Goal: Check status

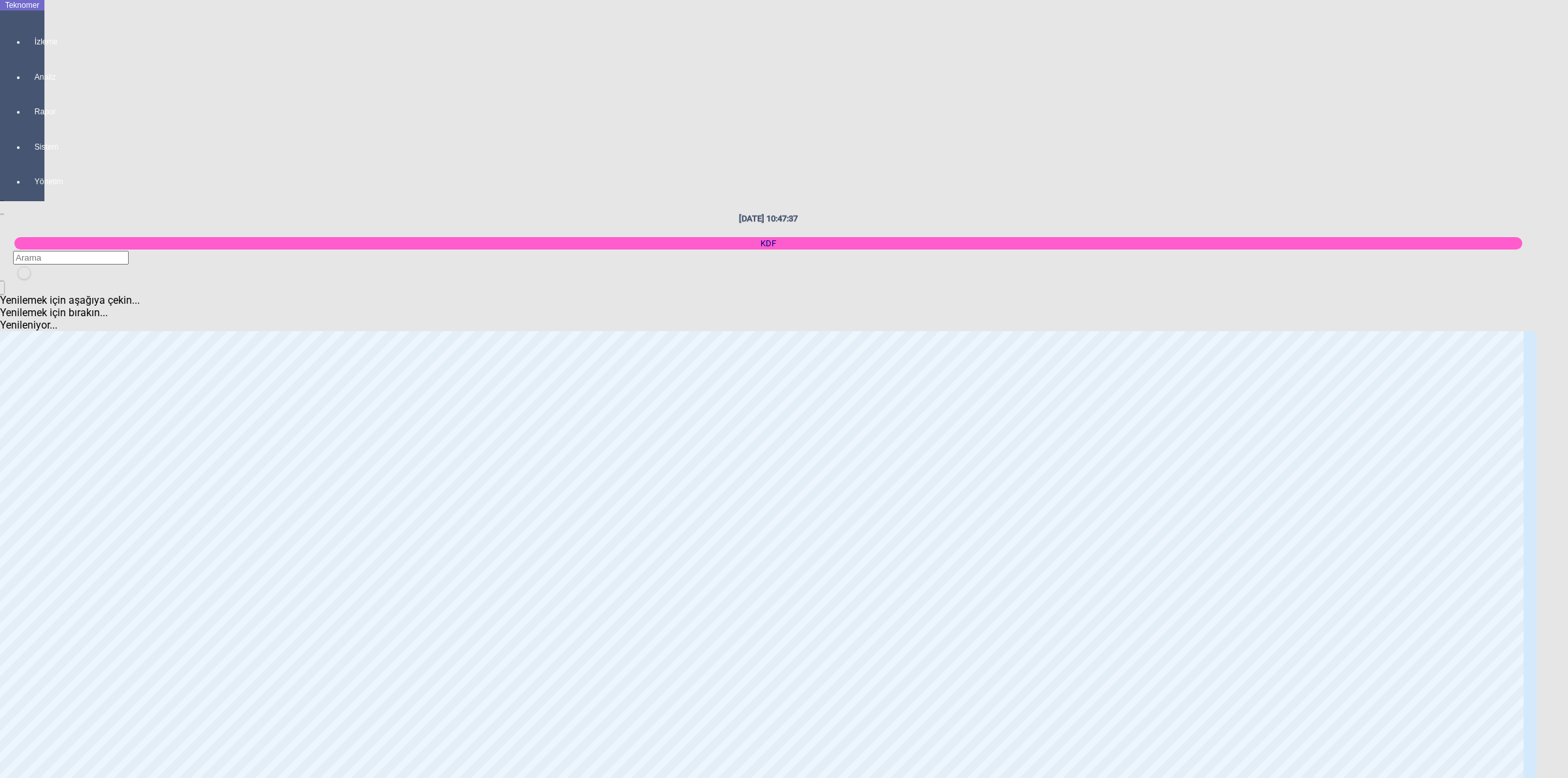
scroll to position [653, 0]
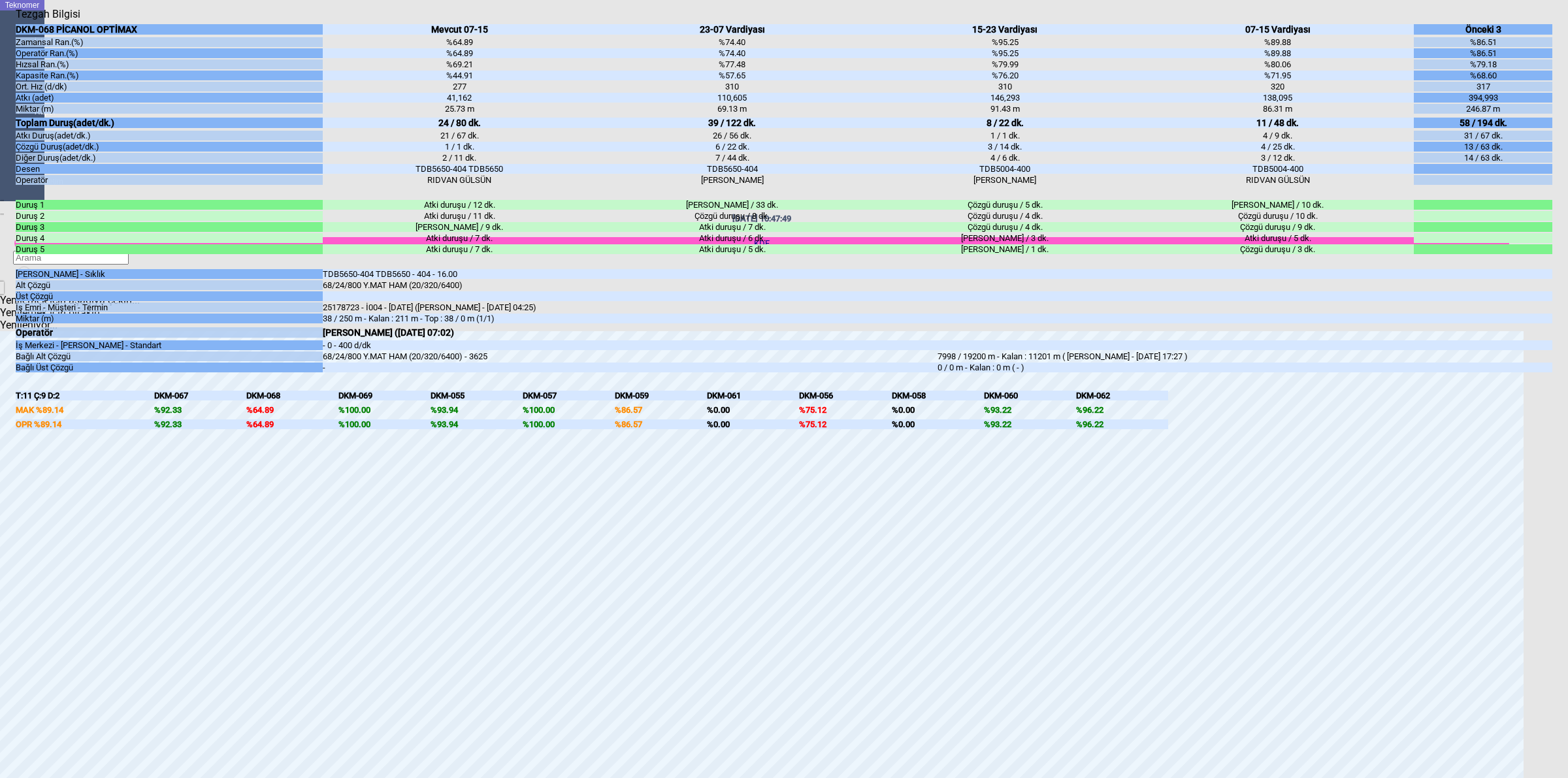
click at [1567, 431] on body "Teknomer İzleme Analiz Rapor Sistem Yönetim [DATE] 10:47:49 KDF Yenilemek için …" at bounding box center [784, 389] width 1568 height 778
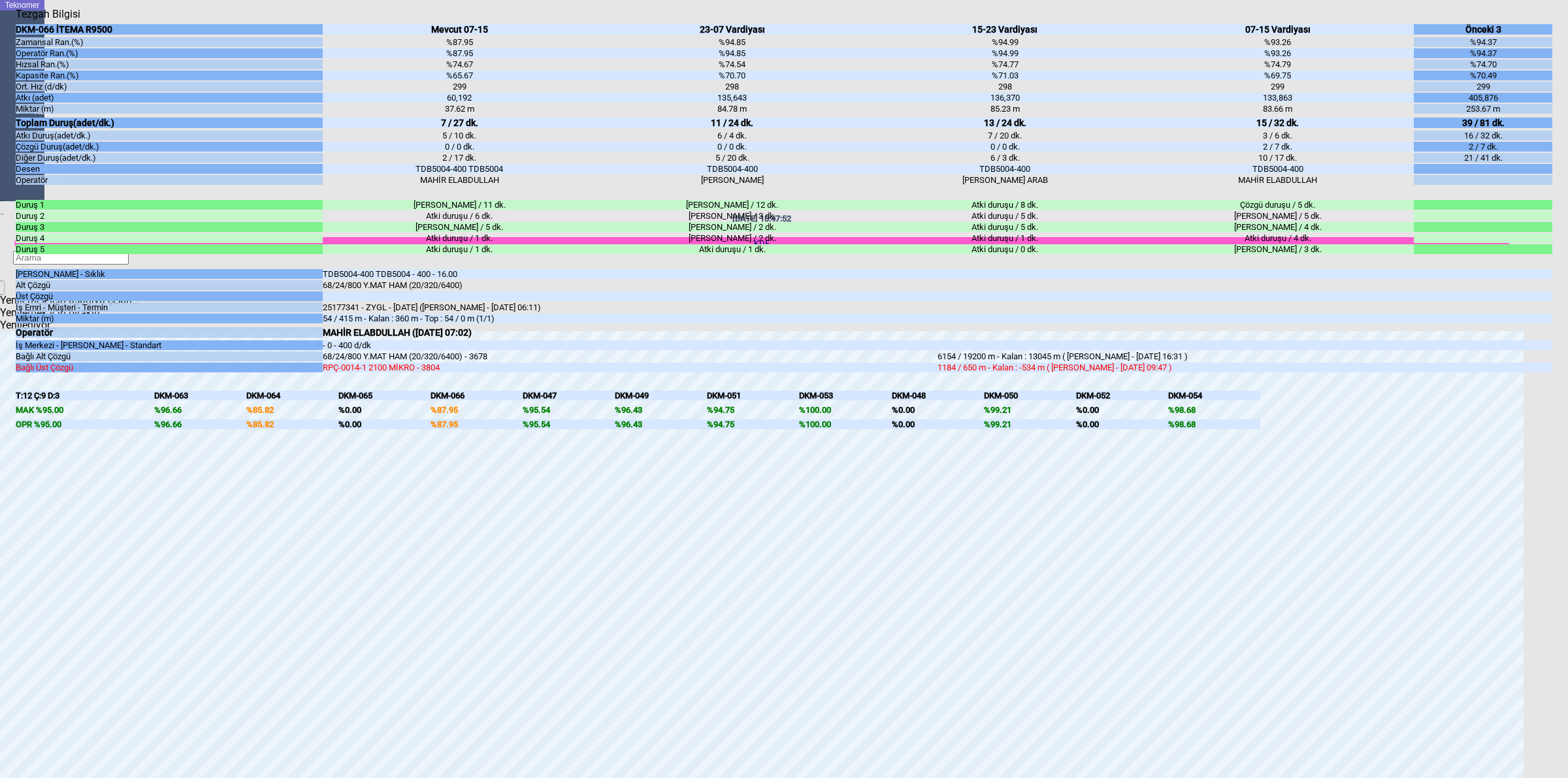
click at [1566, 358] on body "Teknomer İzleme Analiz Rapor Sistem Yönetim [DATE] 10:47:52 KDF Yenilemek için …" at bounding box center [784, 389] width 1568 height 778
click at [1567, 419] on body "Teknomer İzleme Analiz Rapor Sistem Yönetim [DATE] 10:47:59 KDF Yenilemek için …" at bounding box center [784, 389] width 1568 height 778
click at [1563, 429] on body "Teknomer İzleme Analiz Rapor Sistem Yönetim [DATE] 10:48:02 KDF Yenilemek için …" at bounding box center [784, 389] width 1568 height 778
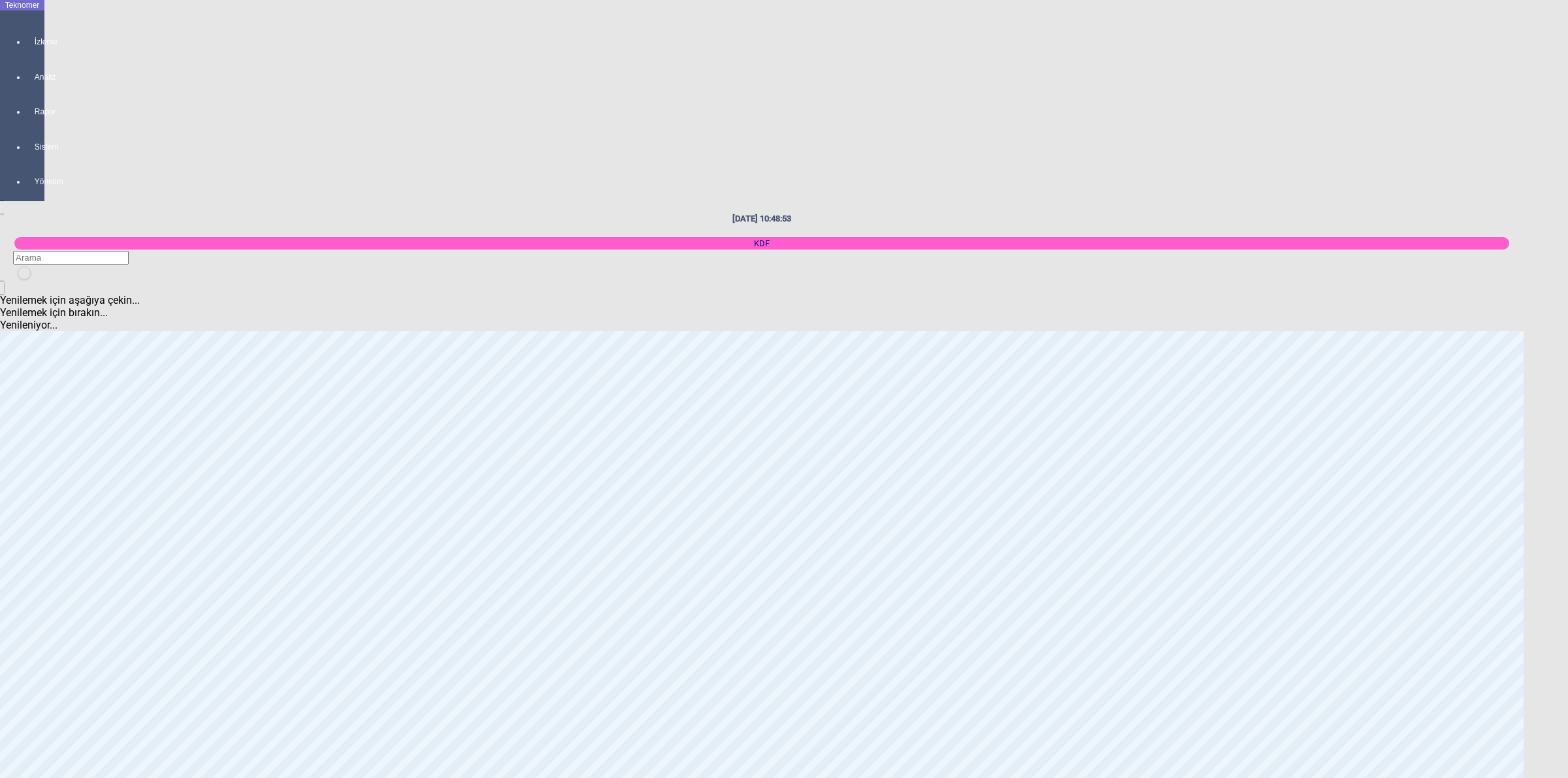
click at [1567, 407] on body "Teknomer İzleme Analiz Rapor Sistem Yönetim [DATE] 10:48:53 KDF Yenilemek için …" at bounding box center [784, 389] width 1568 height 778
click at [1567, 381] on body "Teknomer İzleme Analiz Rapor Sistem Yönetim [DATE] 10:49:45 KDF Yenilemek için …" at bounding box center [784, 389] width 1568 height 778
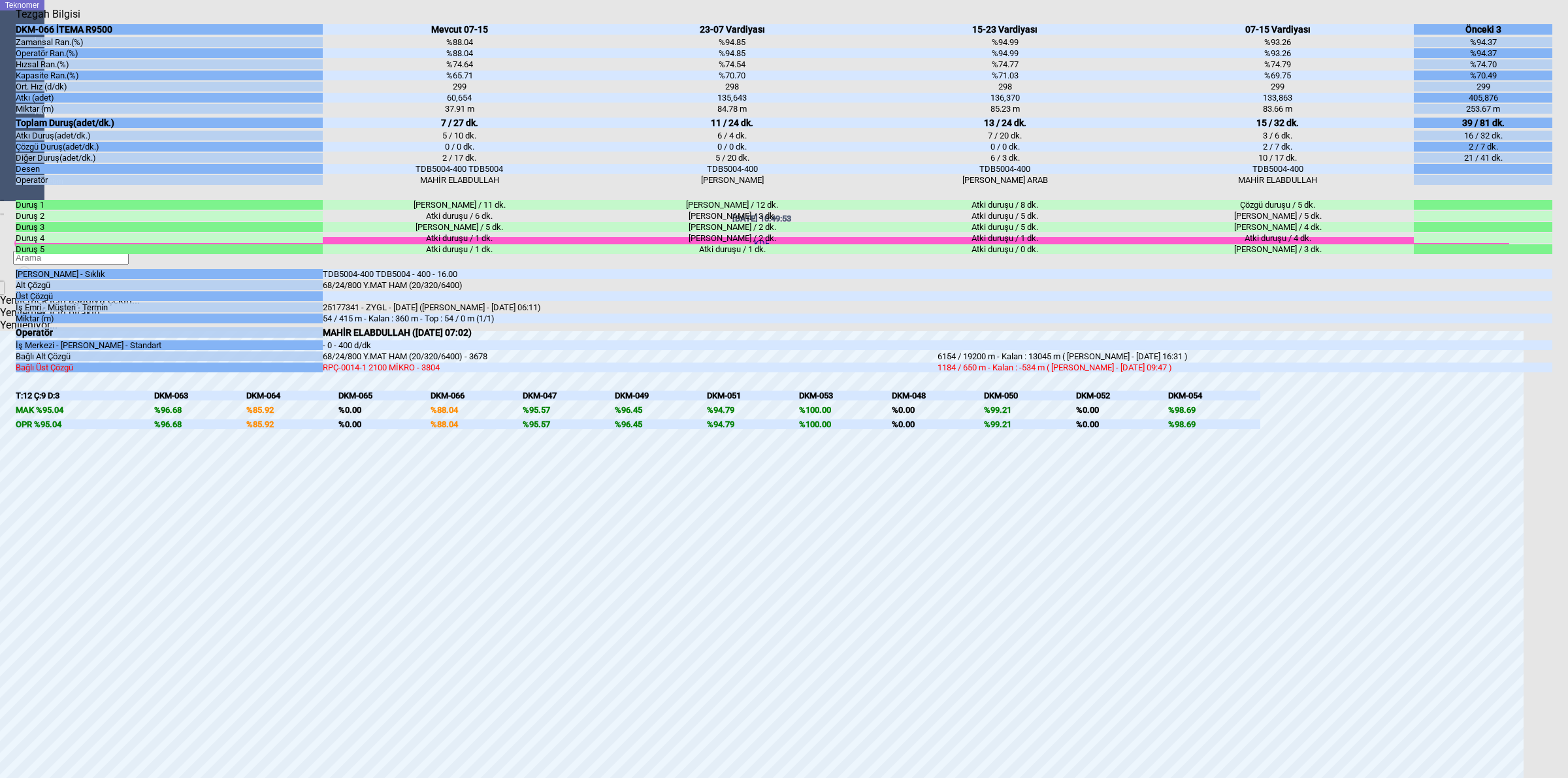
click at [1567, 347] on body "Teknomer İzleme Analiz Rapor Sistem Yönetim [DATE] 10:49:53 KDF Yenilemek için …" at bounding box center [784, 389] width 1568 height 778
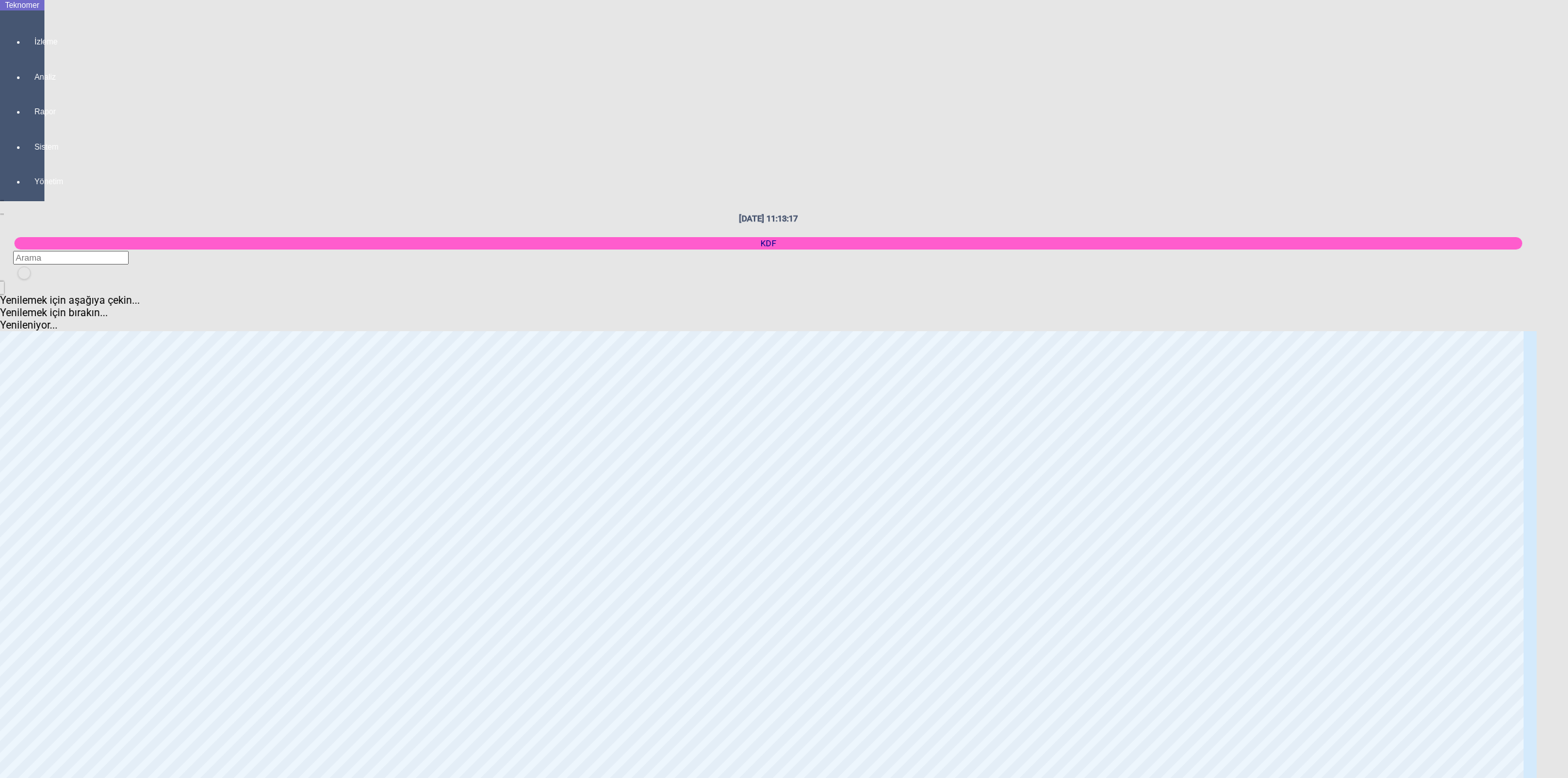
scroll to position [2123, 0]
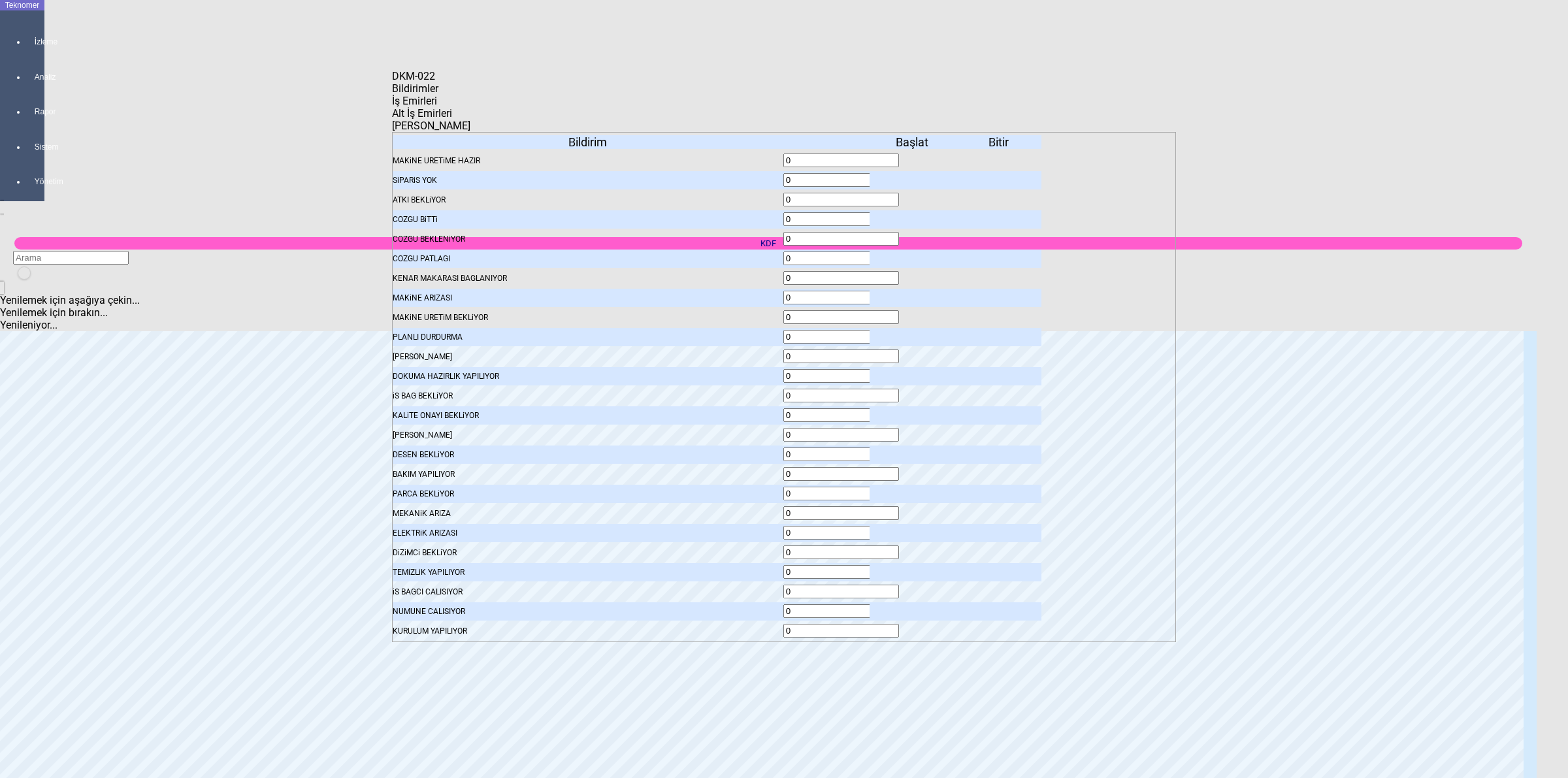
click at [913, 234] on icon at bounding box center [913, 239] width 0 height 9
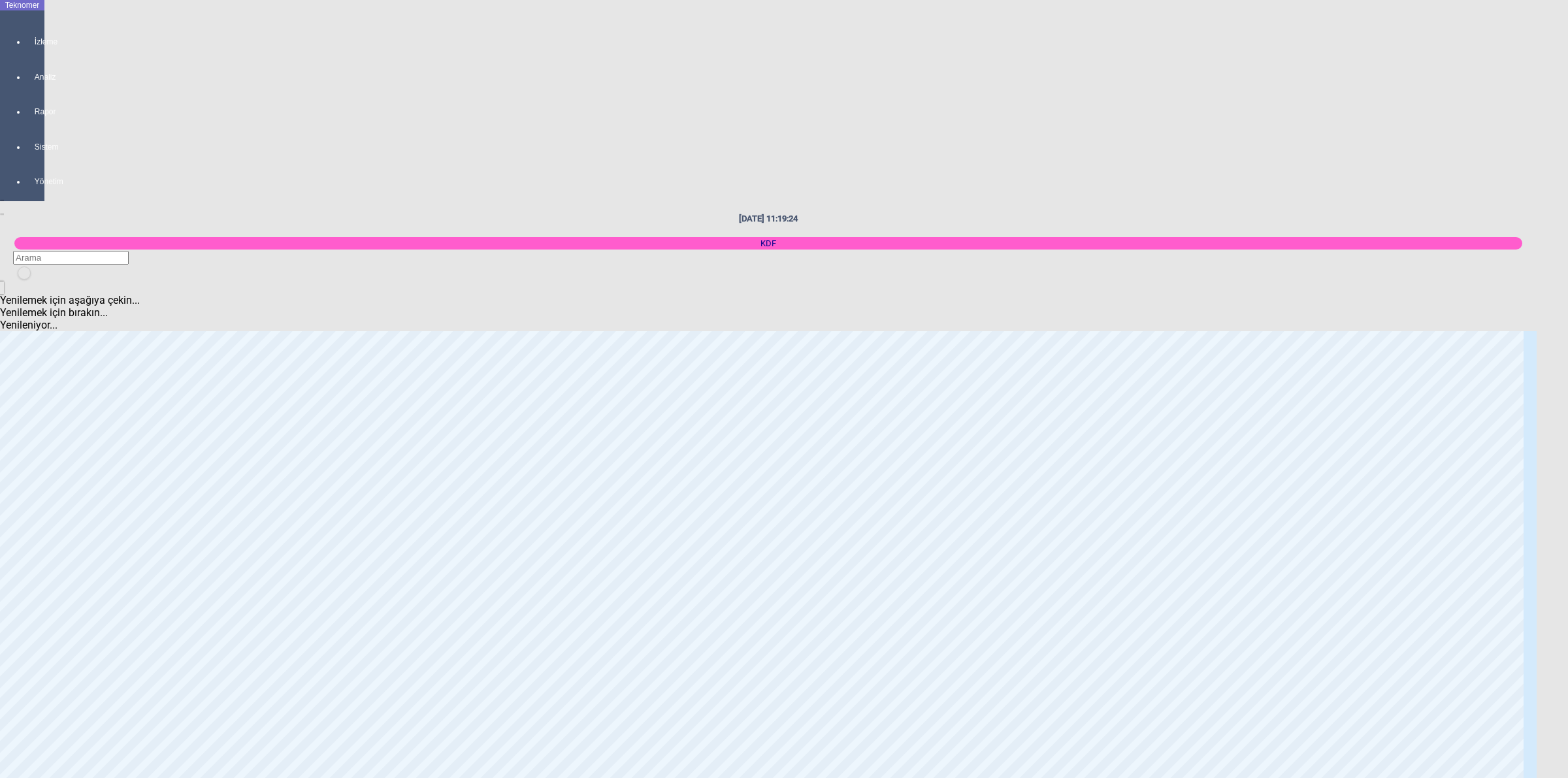
scroll to position [0, 0]
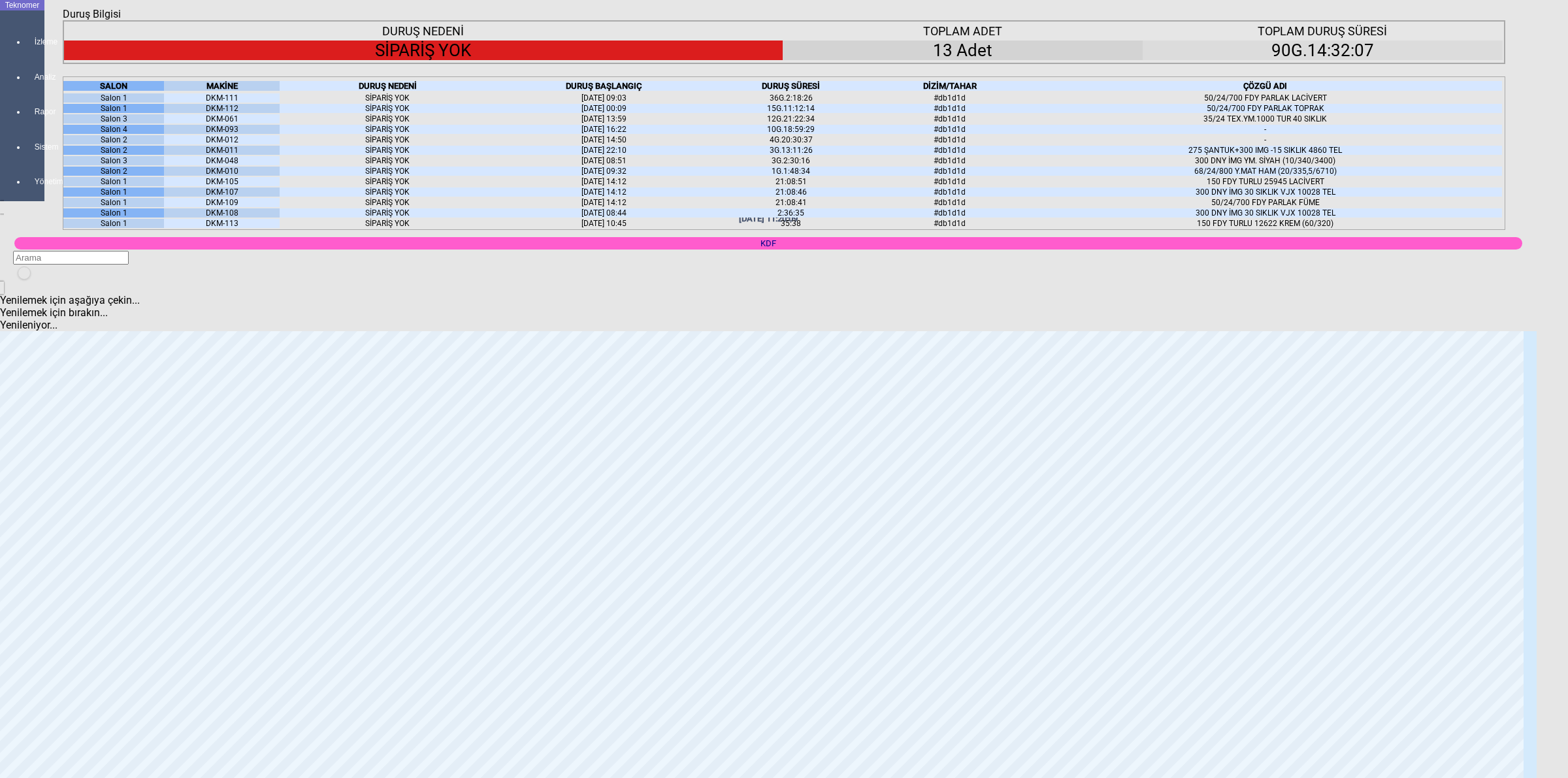
click at [612, 103] on div "21/07/2025 09:03" at bounding box center [604, 98] width 216 height 9
click at [448, 103] on div "SİPARİŞ YOK" at bounding box center [388, 98] width 216 height 9
click at [63, 20] on icon "Kapat" at bounding box center [63, 20] width 0 height 0
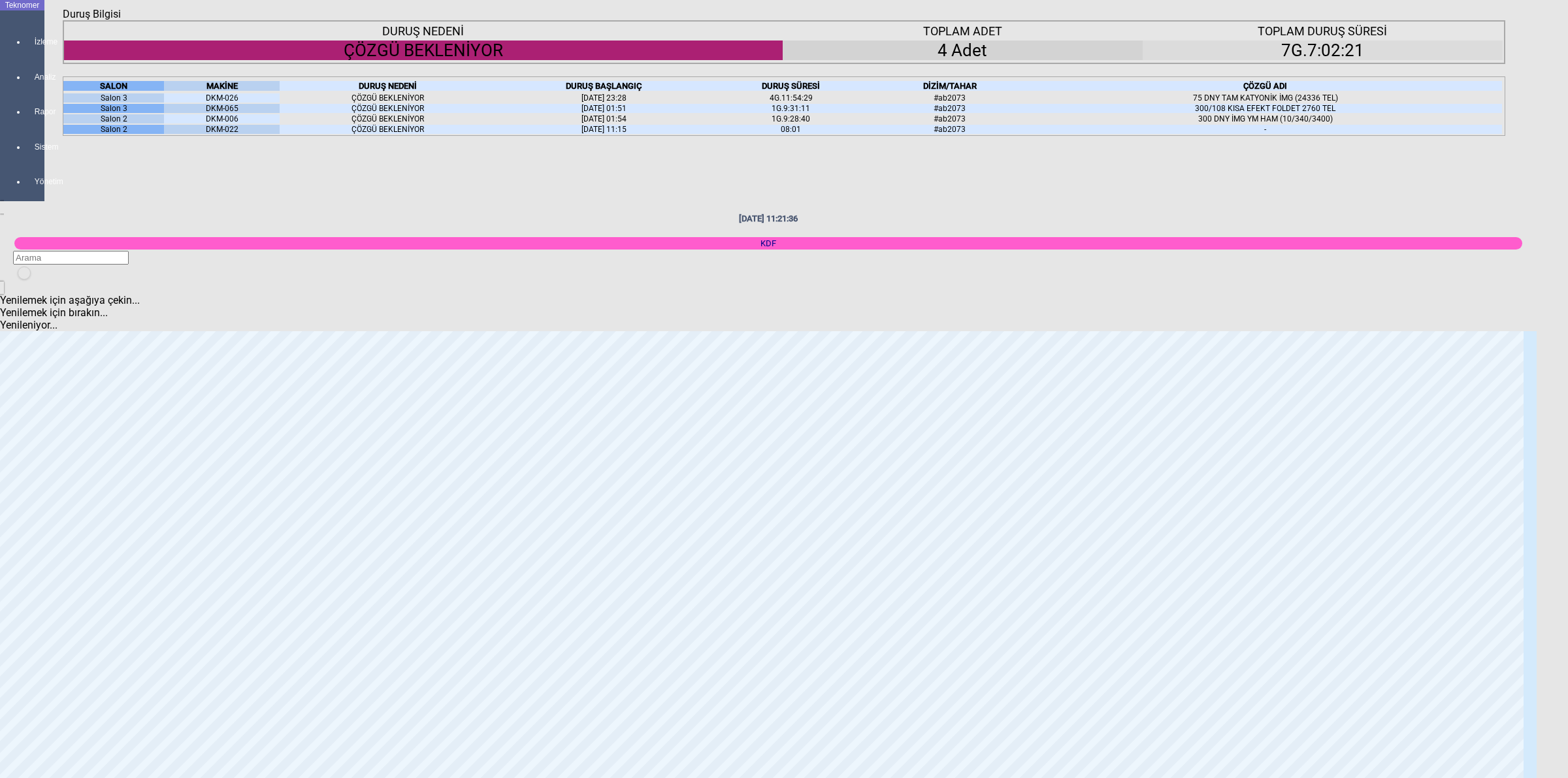
click at [1040, 60] on div "4 Adet" at bounding box center [963, 50] width 360 height 19
click at [1253, 60] on div "7G.7:02:21" at bounding box center [1323, 50] width 360 height 19
click at [1498, 20] on div "Kapat" at bounding box center [784, 20] width 1443 height 0
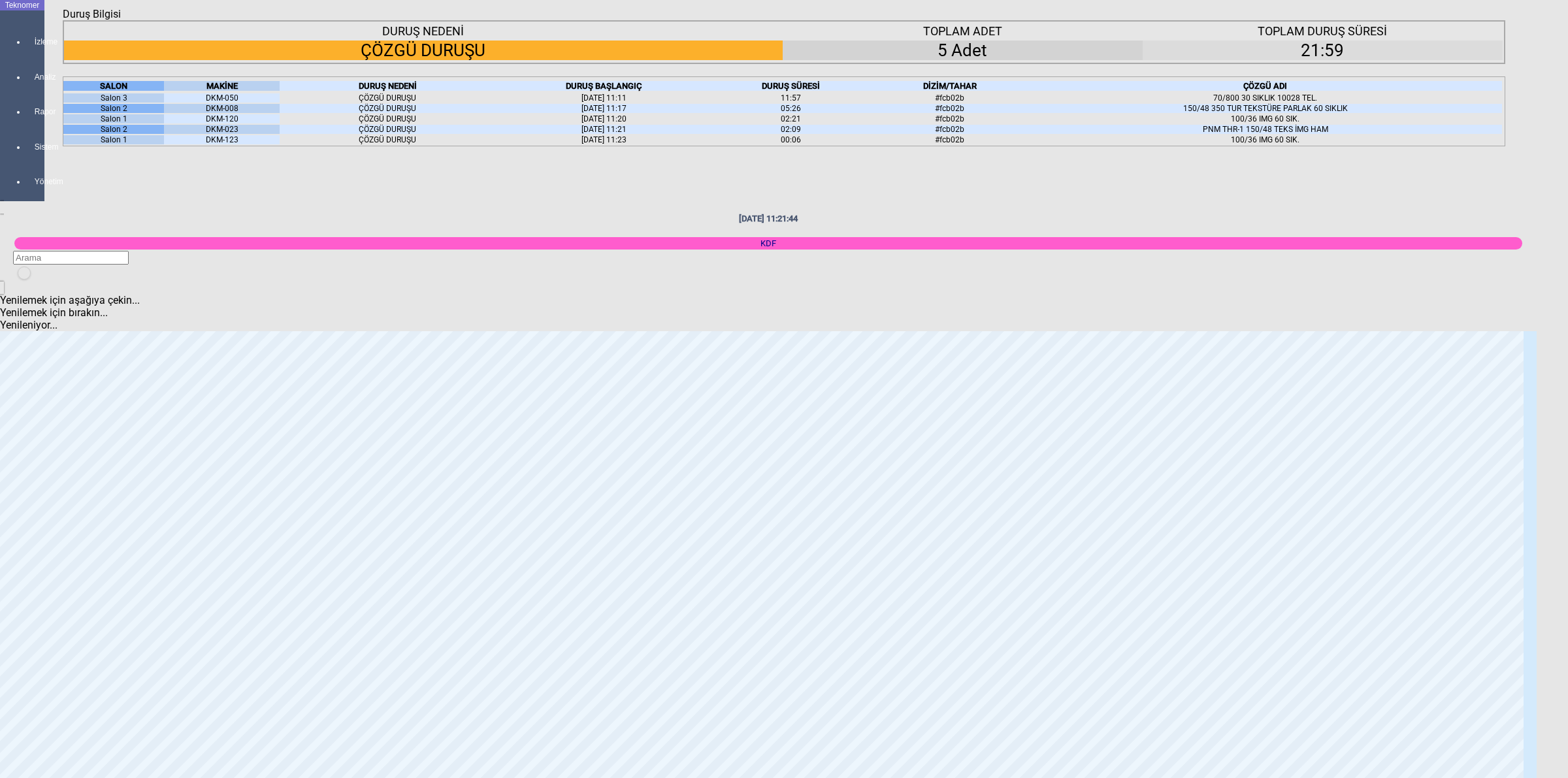
click at [63, 20] on icon "Kapat" at bounding box center [63, 20] width 0 height 0
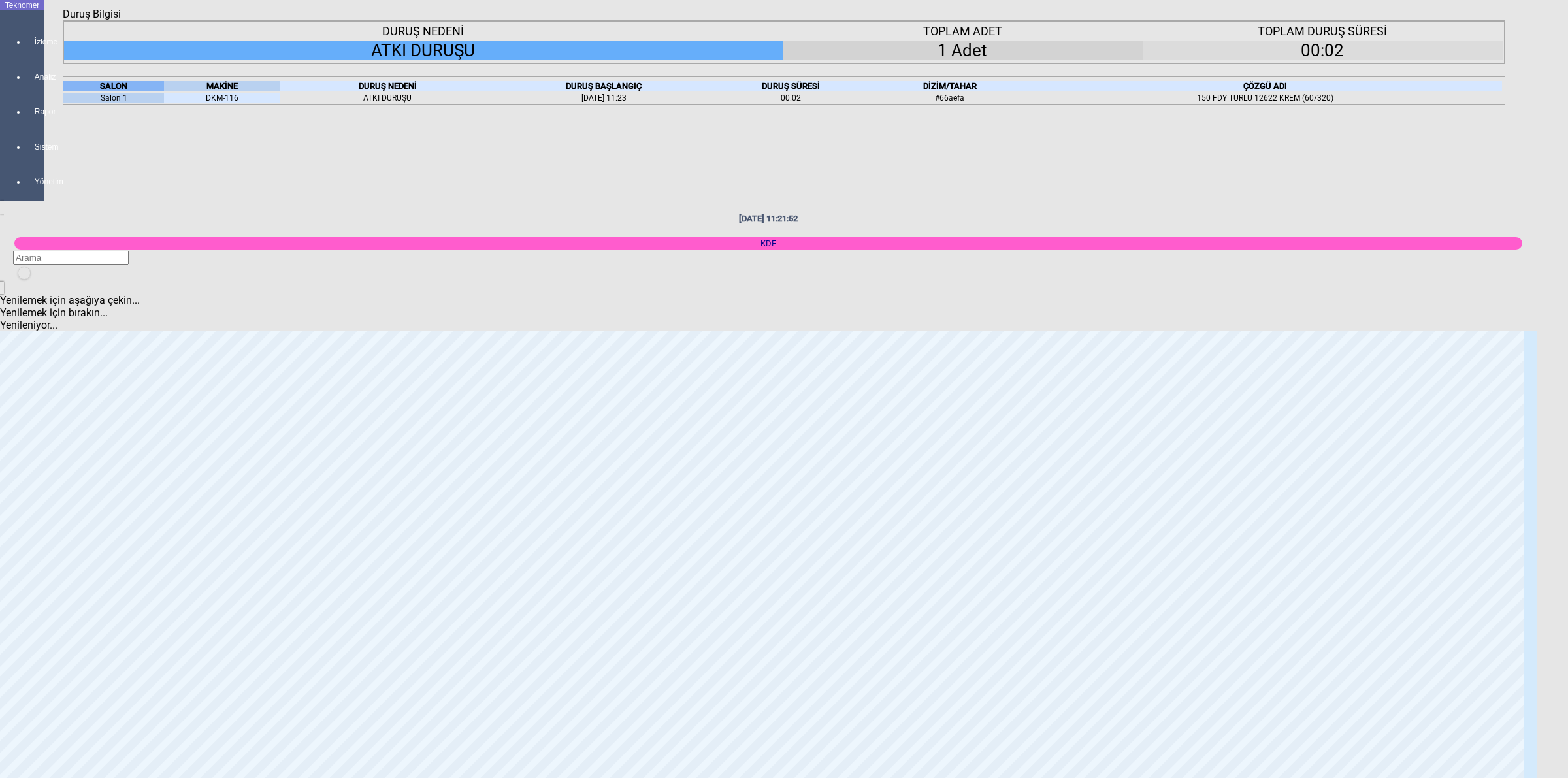
click at [63, 20] on icon "Kapat" at bounding box center [63, 20] width 0 height 0
